Goal: Task Accomplishment & Management: Use online tool/utility

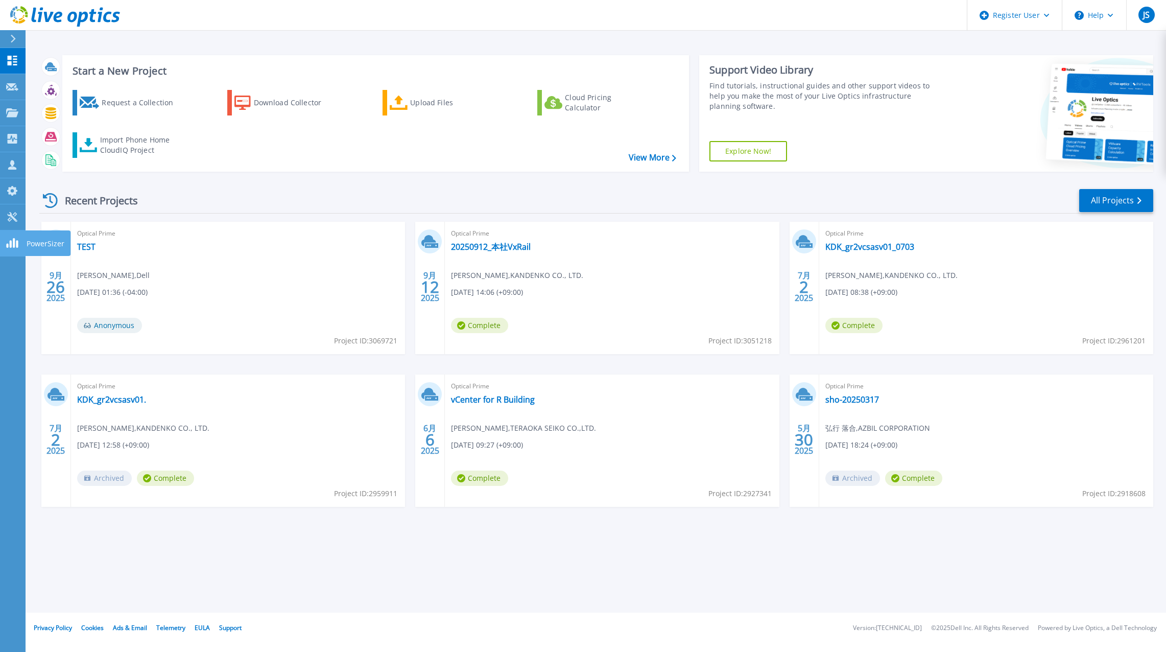
click at [5, 246] on link "PowerSizer PowerSizer" at bounding box center [13, 243] width 26 height 26
click at [13, 217] on icon at bounding box center [12, 217] width 10 height 10
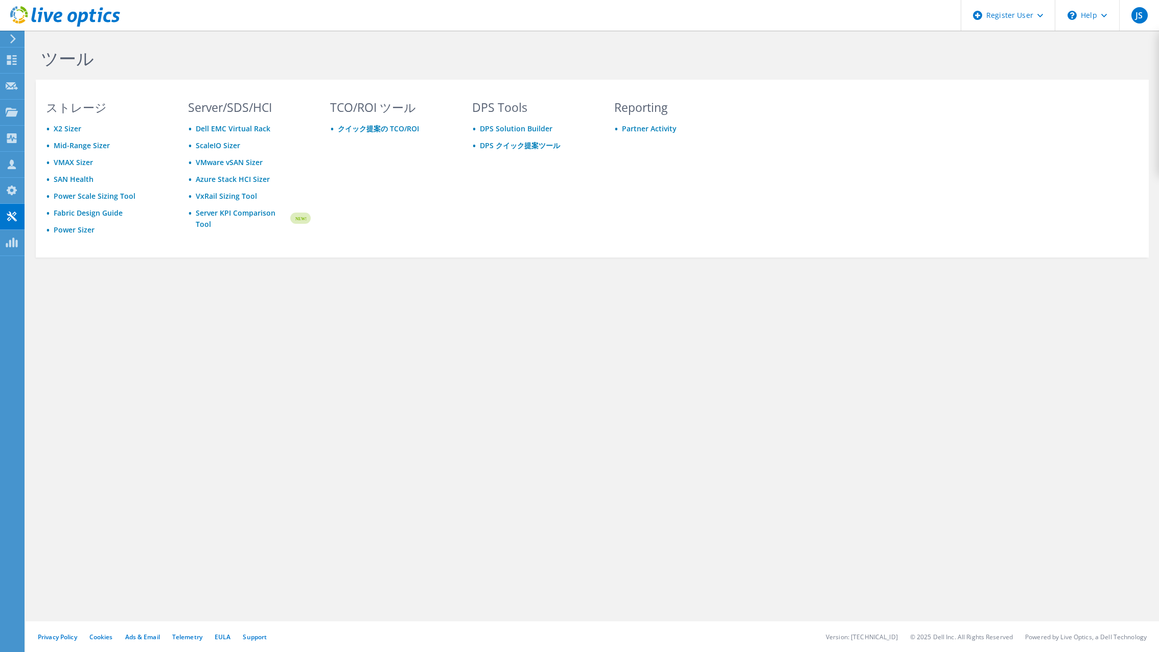
click at [13, 35] on icon at bounding box center [13, 38] width 8 height 9
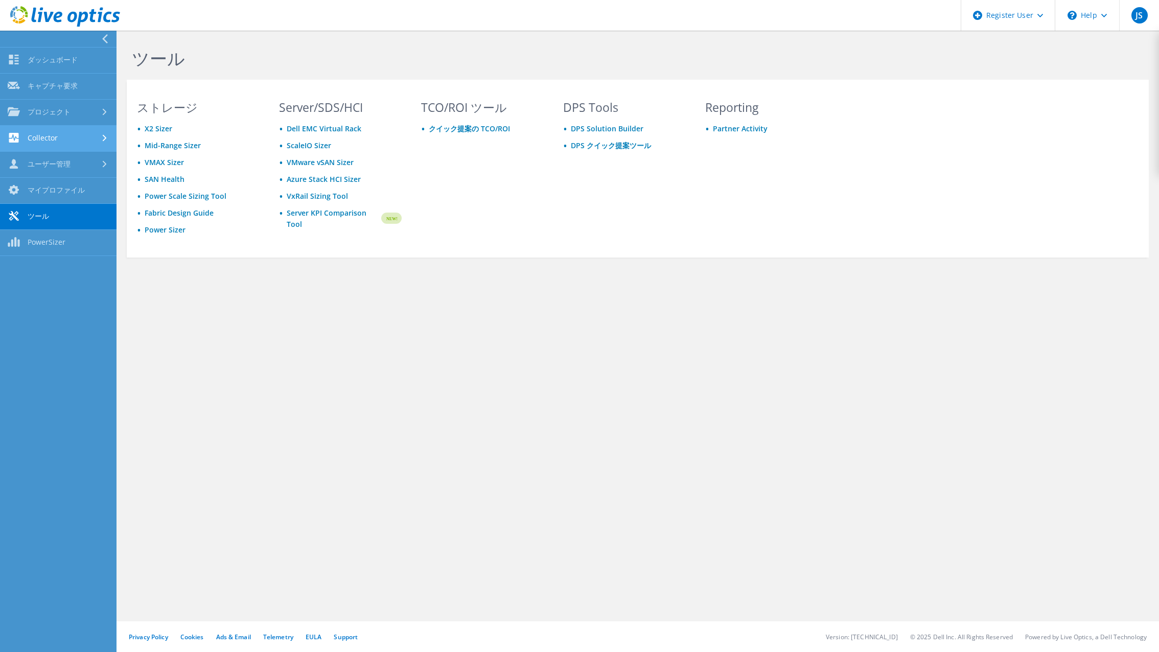
click at [46, 127] on link "Collector" at bounding box center [58, 139] width 116 height 26
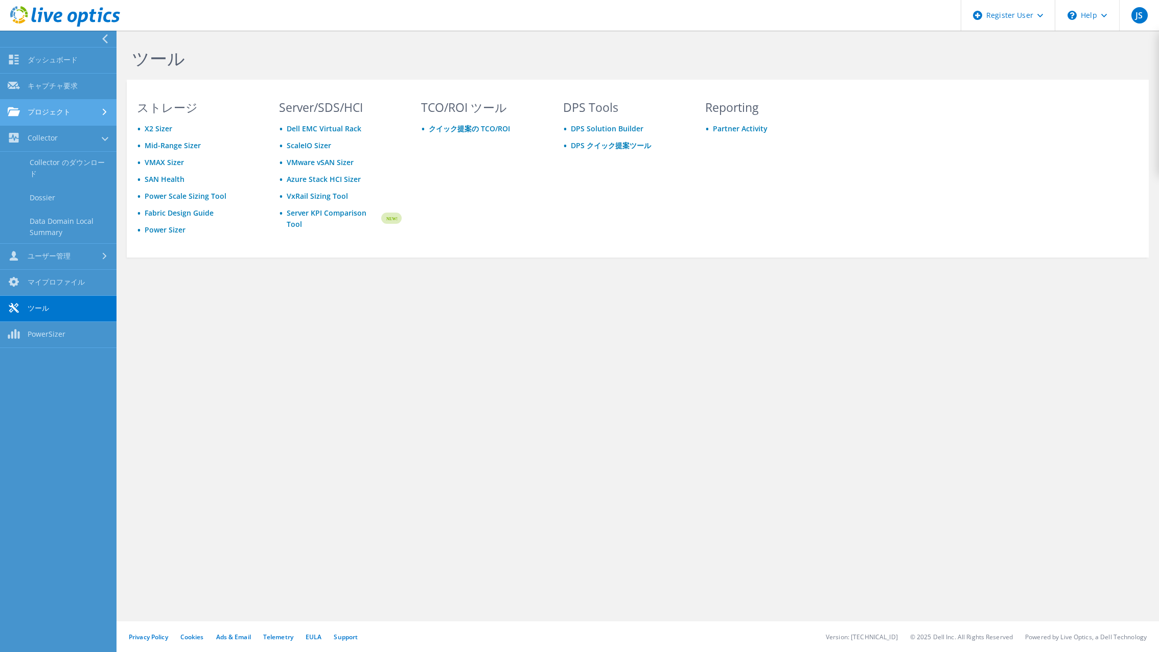
click at [54, 111] on link "プロジェクト" at bounding box center [58, 113] width 116 height 26
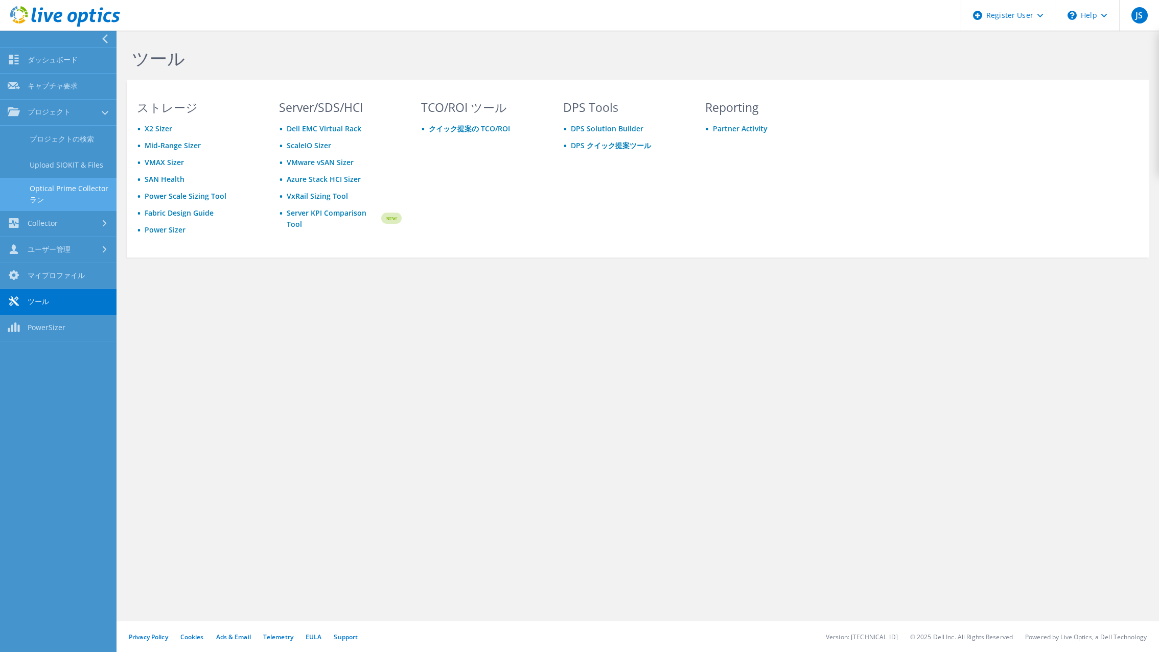
click at [49, 189] on link "Optical Prime Collector ラン" at bounding box center [58, 194] width 116 height 33
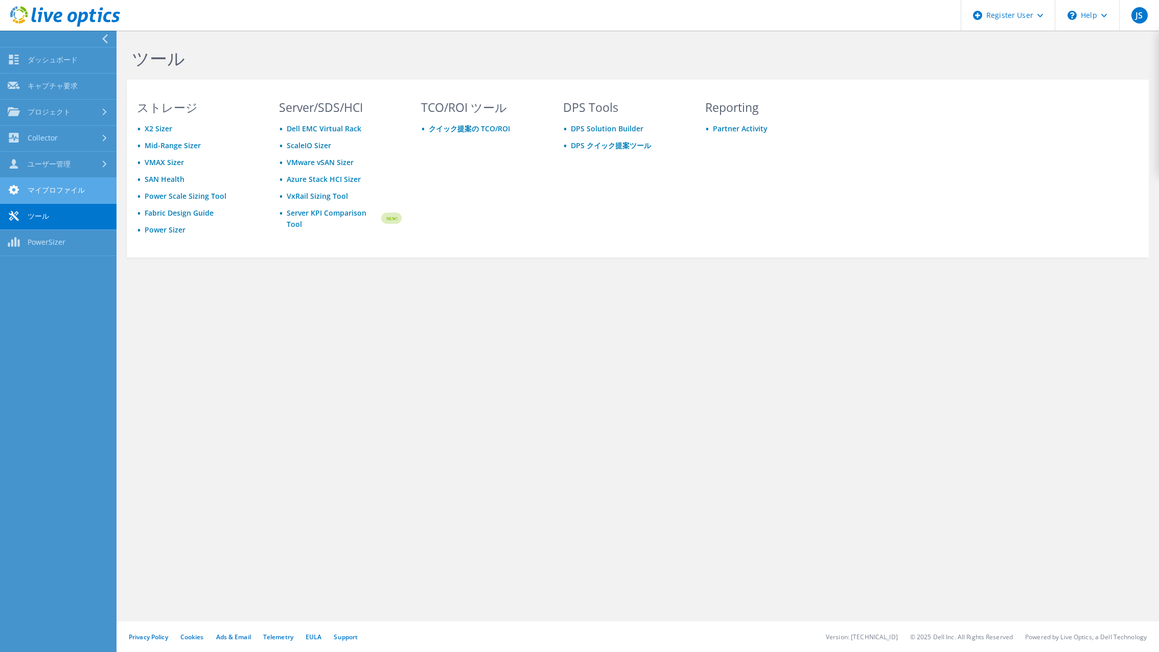
click at [51, 197] on link "マイプロファイル" at bounding box center [58, 191] width 116 height 26
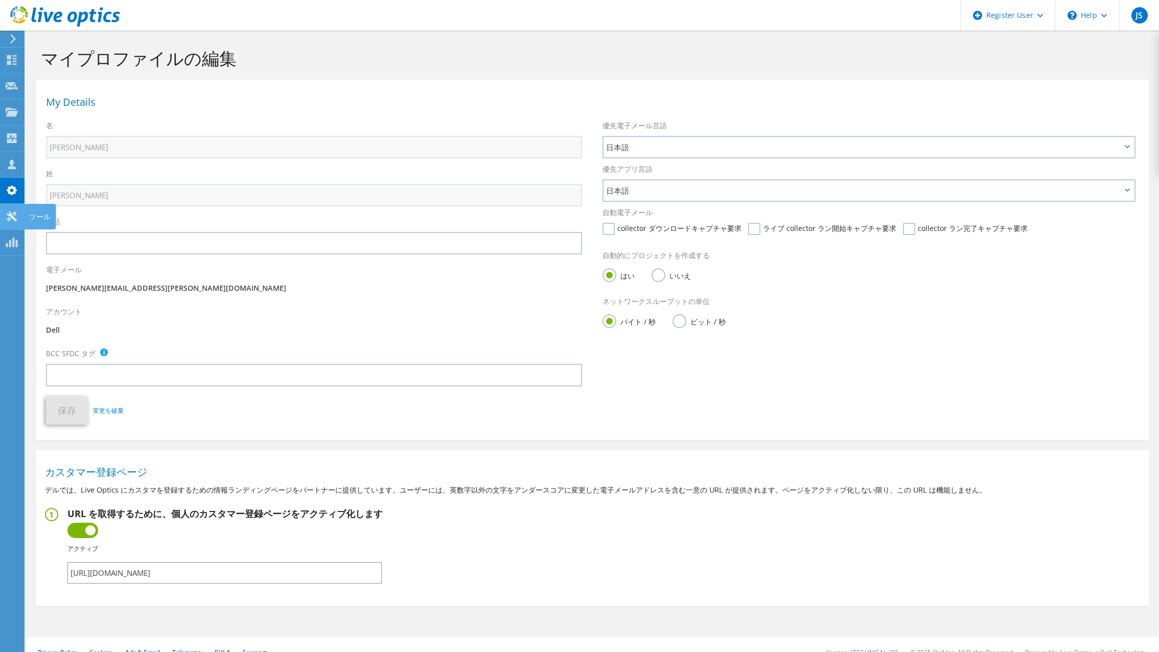
click at [7, 214] on use at bounding box center [12, 217] width 10 height 10
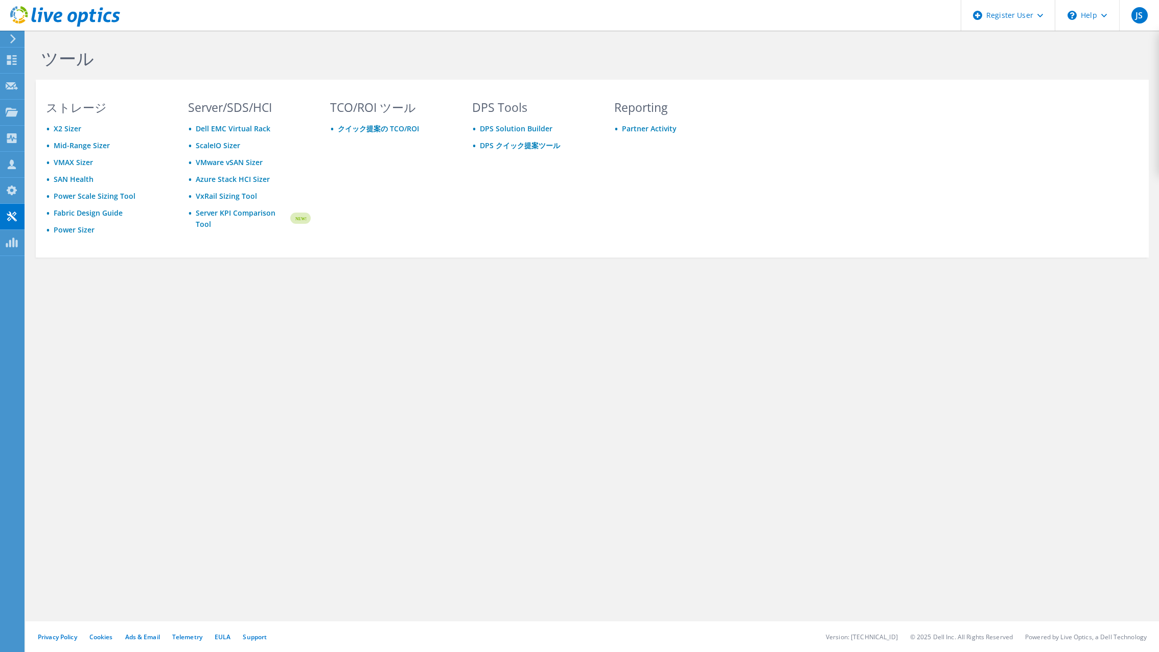
click at [22, 14] on icon at bounding box center [65, 16] width 110 height 21
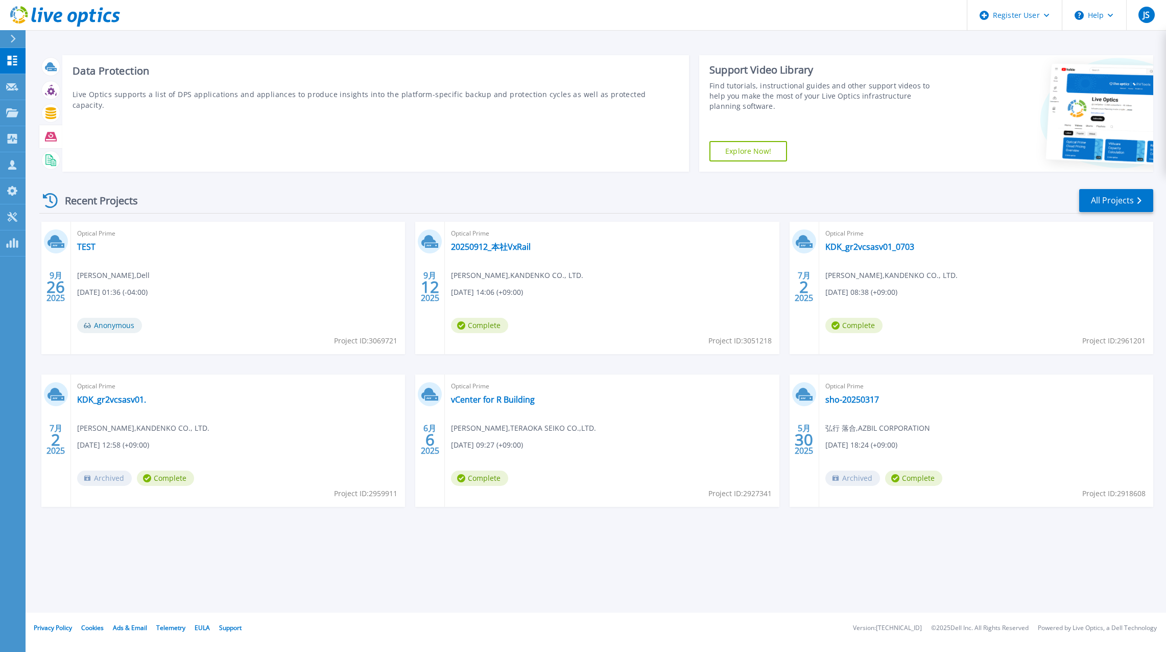
click at [56, 140] on icon at bounding box center [51, 136] width 12 height 9
click at [52, 137] on icon at bounding box center [51, 136] width 12 height 9
click at [176, 93] on p "Live Optics supports a list of DPS applications and appliances to produce insig…" at bounding box center [376, 99] width 606 height 21
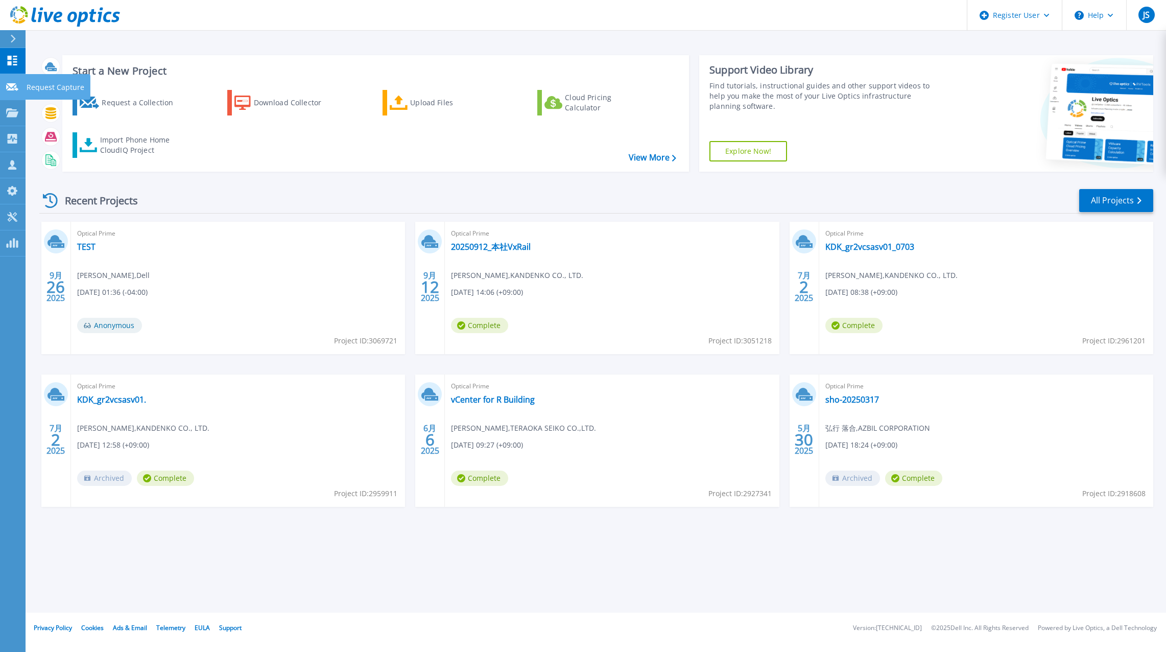
click at [11, 91] on link "Request Capture Request Capture" at bounding box center [13, 87] width 26 height 26
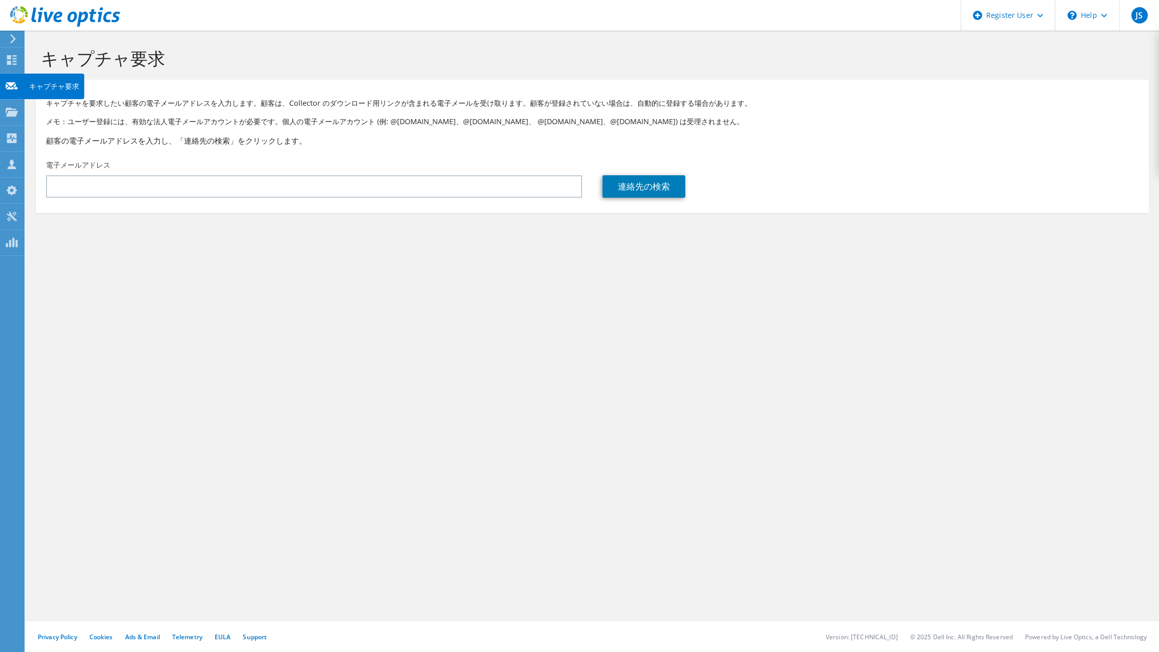
click at [9, 87] on use at bounding box center [12, 86] width 12 height 8
click at [16, 38] on icon at bounding box center [13, 38] width 8 height 9
click at [18, 16] on icon at bounding box center [65, 16] width 110 height 21
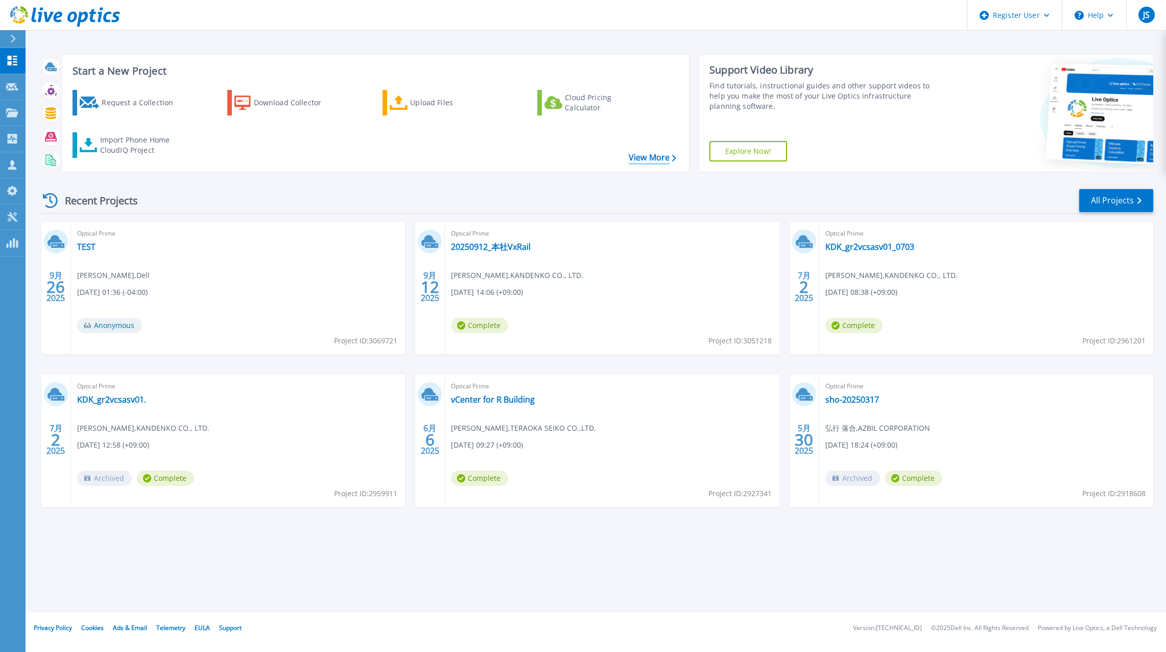
click at [653, 159] on link "View More" at bounding box center [653, 158] width 48 height 10
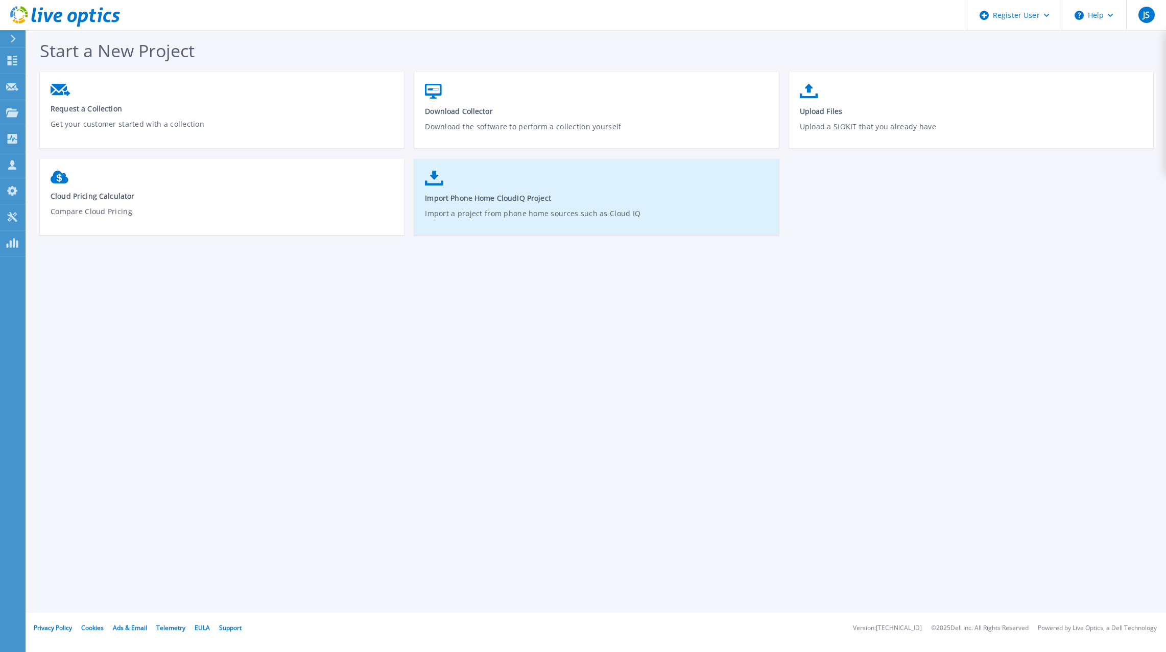
click at [482, 211] on p "Import a project from phone home sources such as Cloud IQ" at bounding box center [596, 220] width 343 height 24
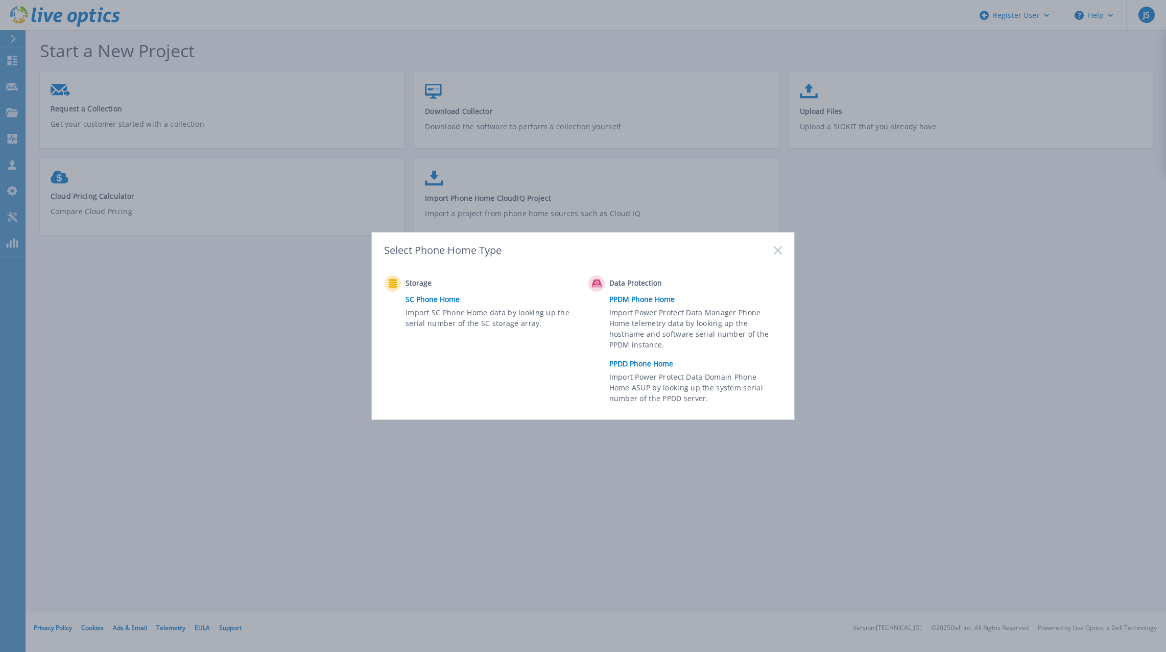
click at [644, 364] on link "PPDD Phone Home" at bounding box center [698, 363] width 178 height 15
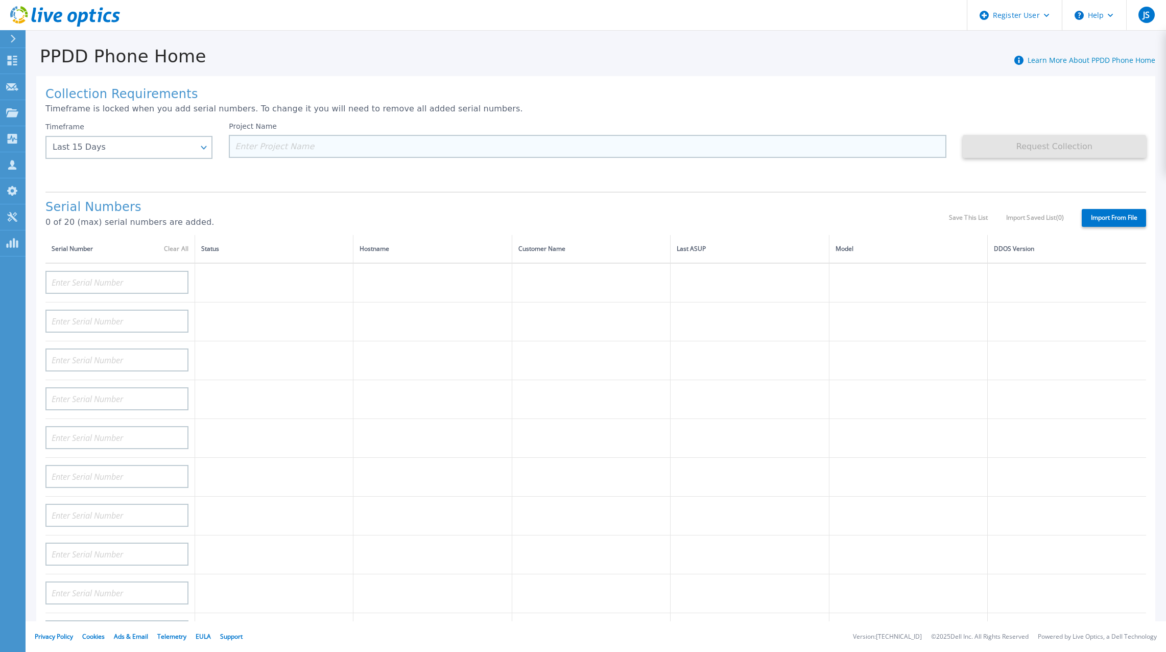
click at [260, 150] on input at bounding box center [588, 146] width 718 height 23
click at [212, 150] on div "Last 15 Days" at bounding box center [128, 147] width 167 height 23
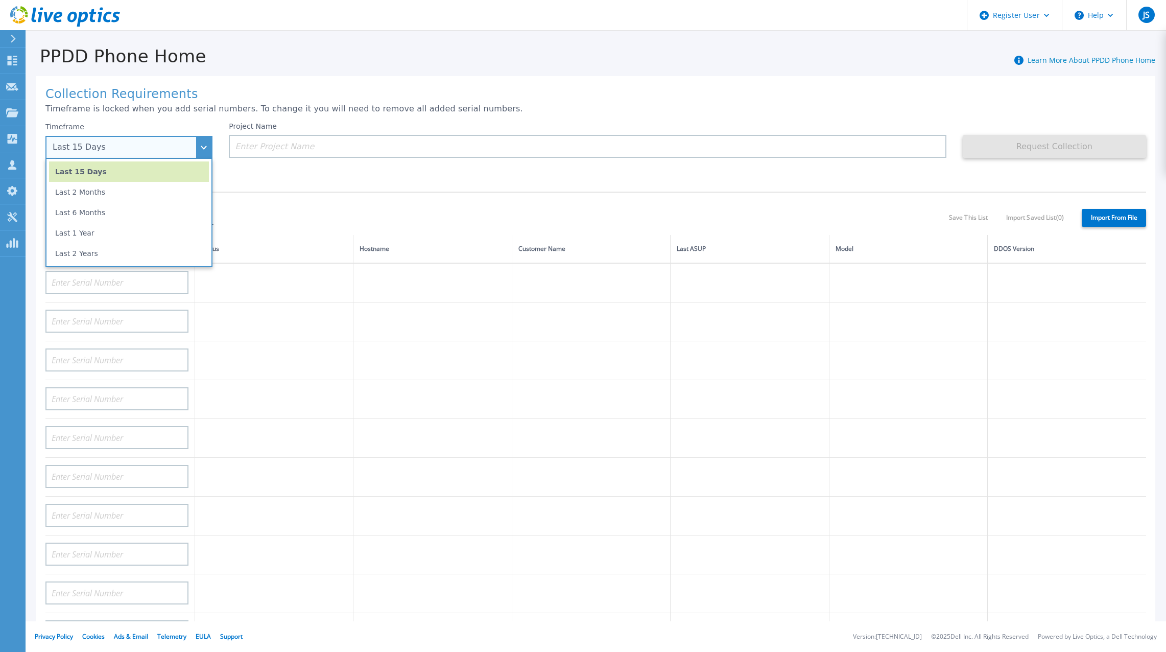
click at [212, 150] on div "Last 15 Days" at bounding box center [128, 147] width 167 height 23
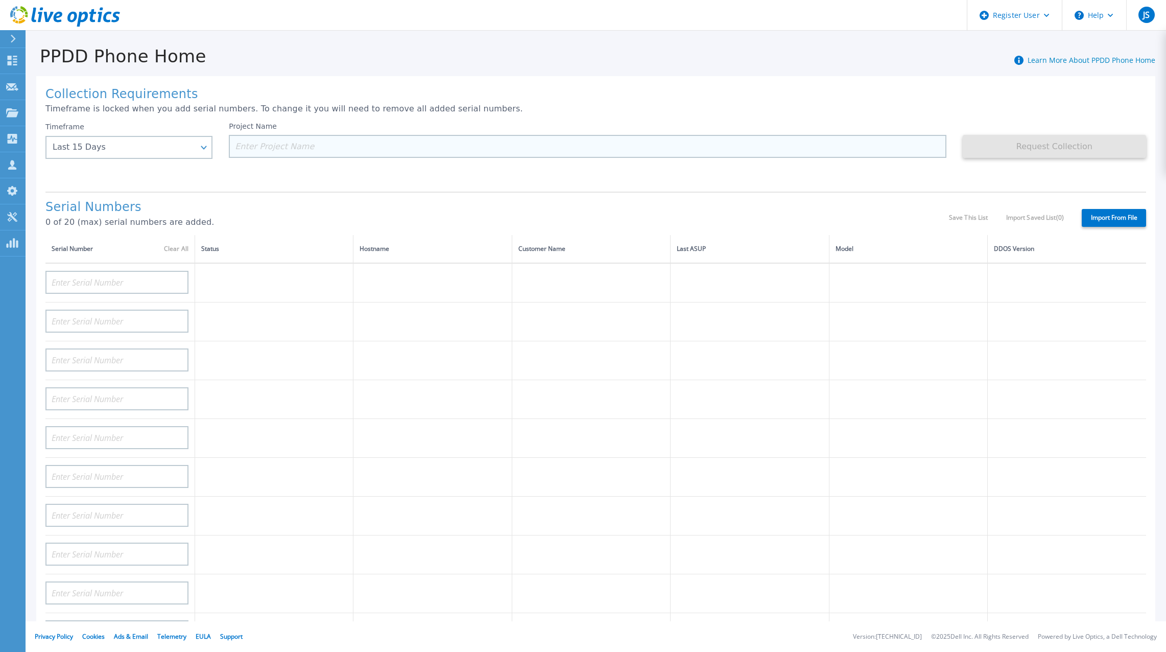
click at [327, 148] on input at bounding box center [588, 146] width 718 height 23
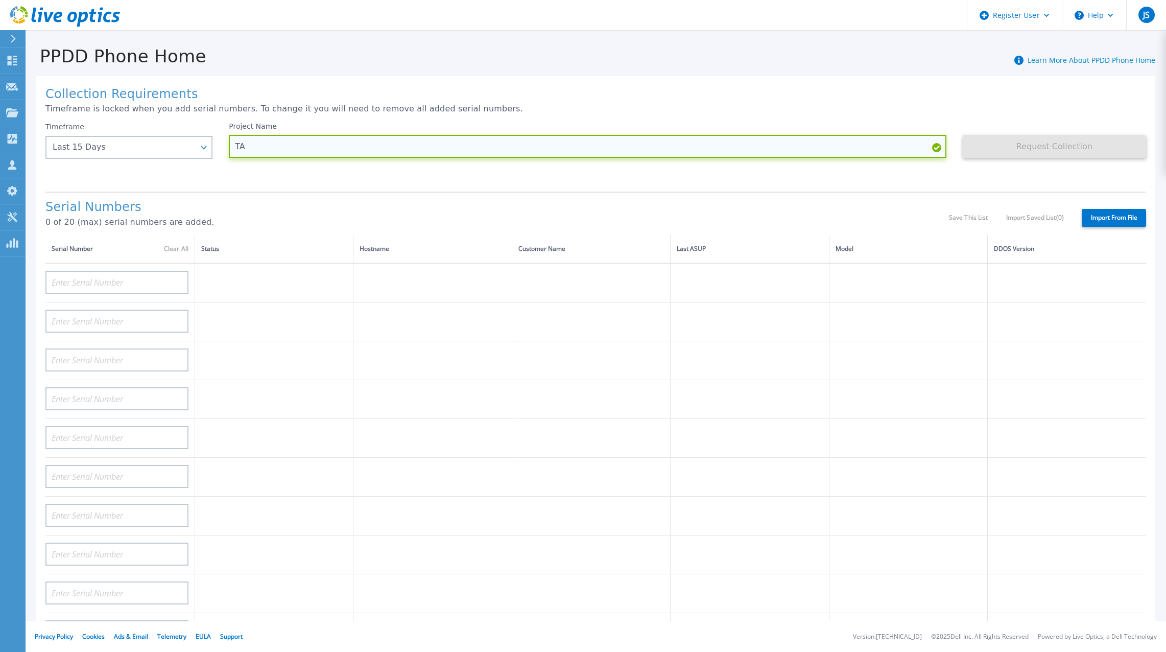
type input "T"
type input "TEST"
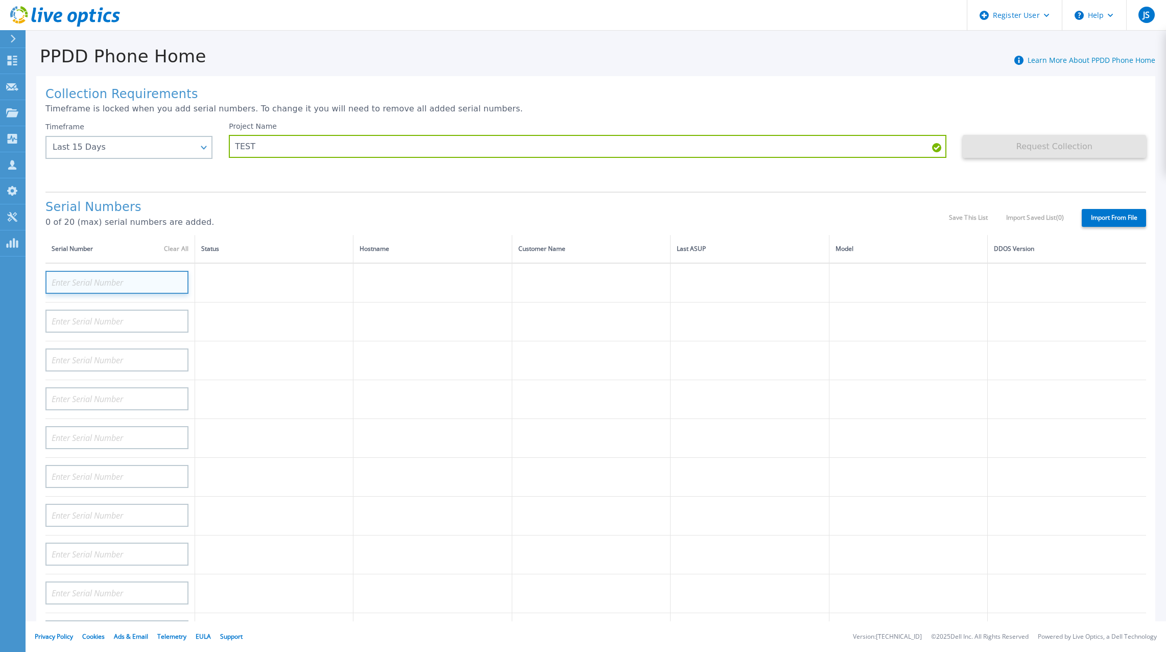
click at [117, 277] on input at bounding box center [116, 282] width 143 height 23
